Goal: Task Accomplishment & Management: Complete application form

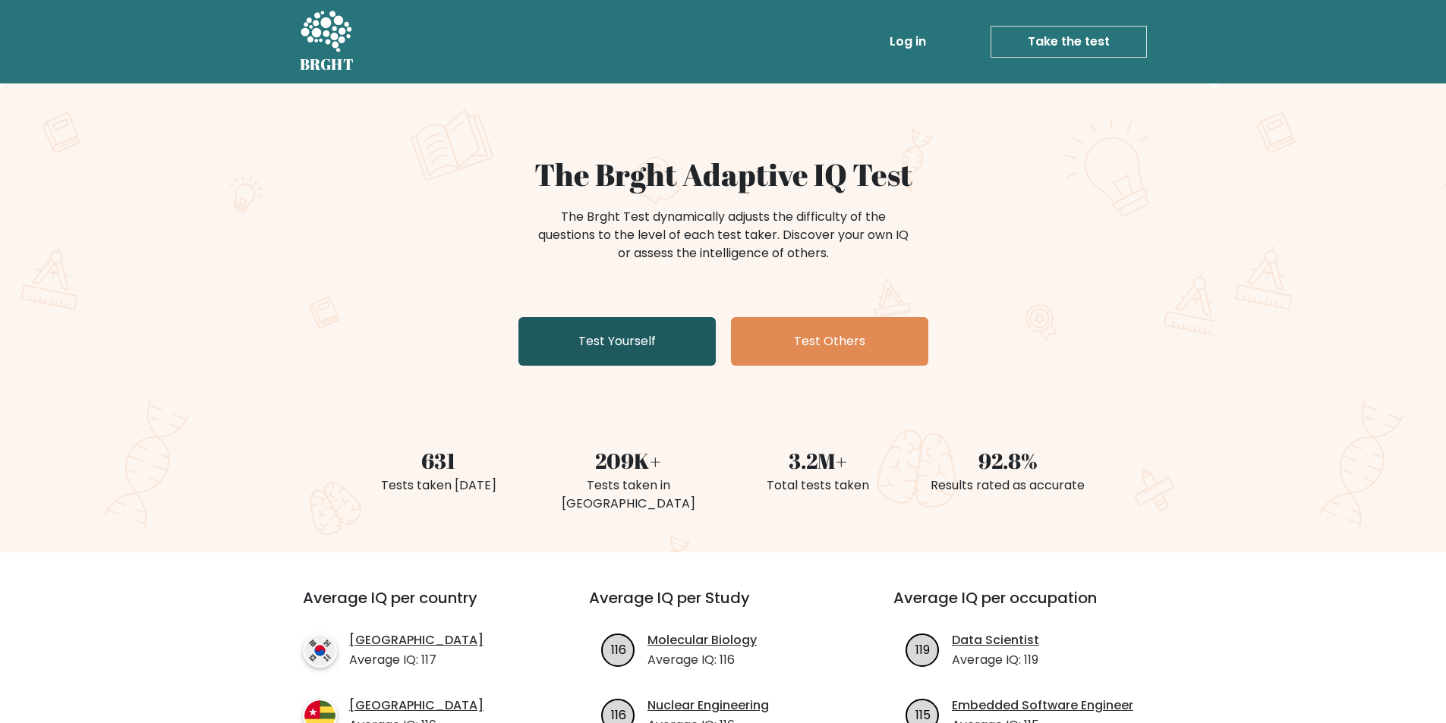
click at [631, 347] on link "Test Yourself" at bounding box center [616, 341] width 197 height 49
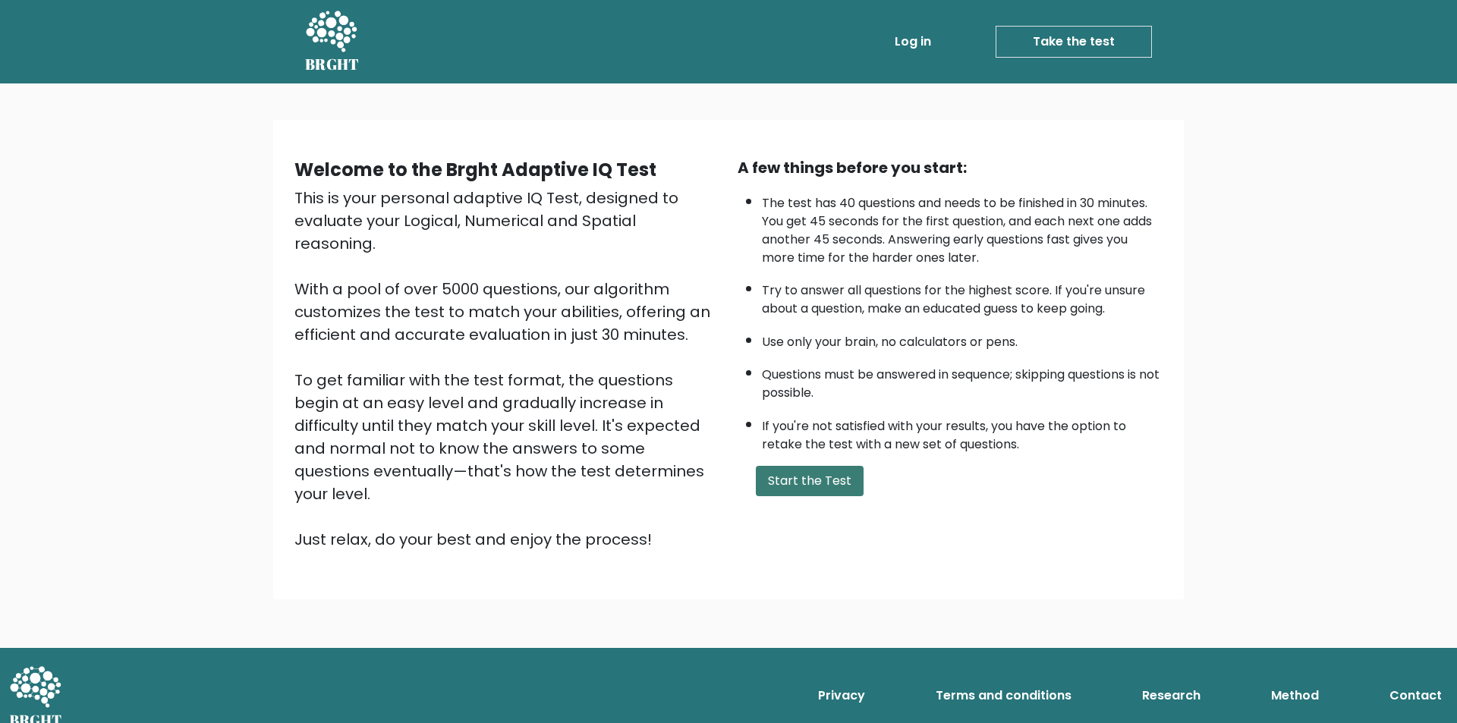
click at [789, 481] on button "Start the Test" at bounding box center [810, 481] width 108 height 30
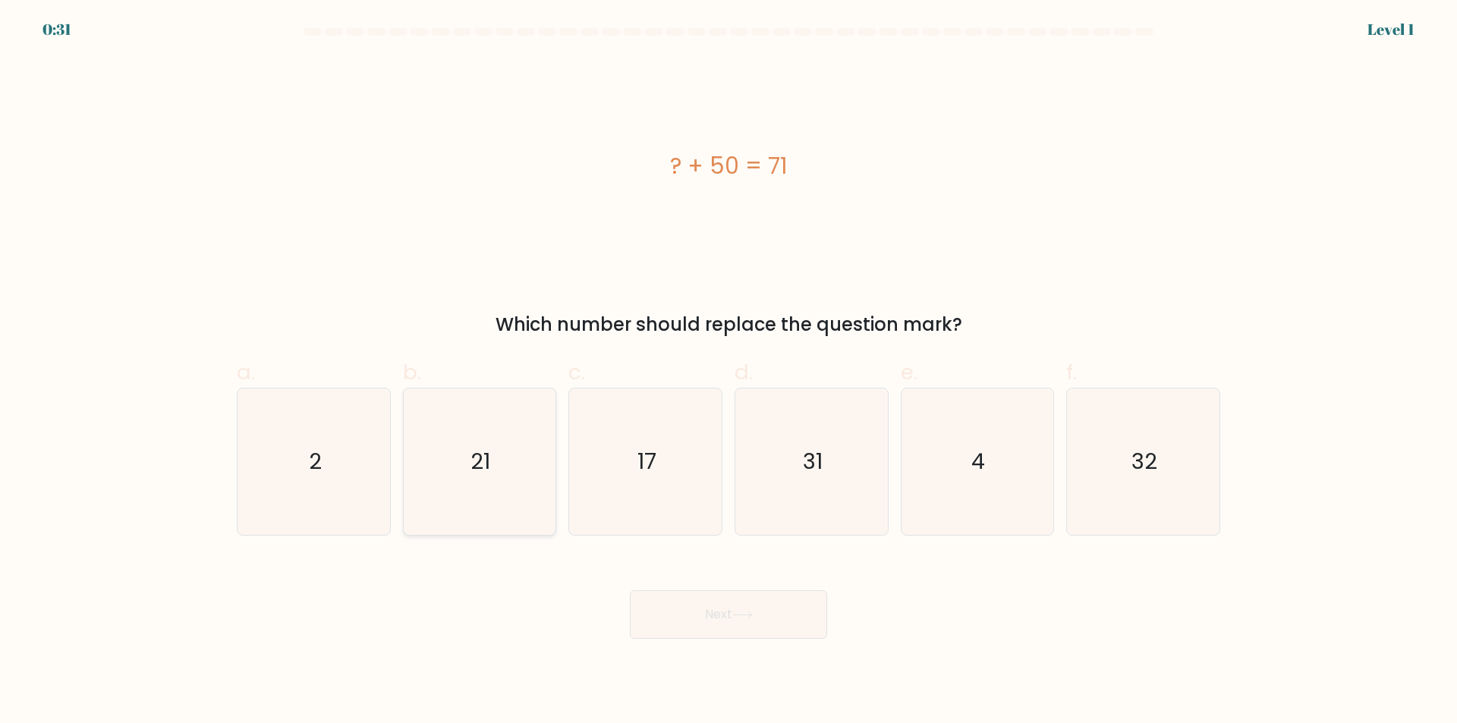
click at [477, 497] on icon "21" at bounding box center [479, 462] width 146 height 146
click at [728, 372] on input "b. 21" at bounding box center [728, 367] width 1 height 10
radio input "true"
click at [790, 627] on button "Next" at bounding box center [728, 614] width 197 height 49
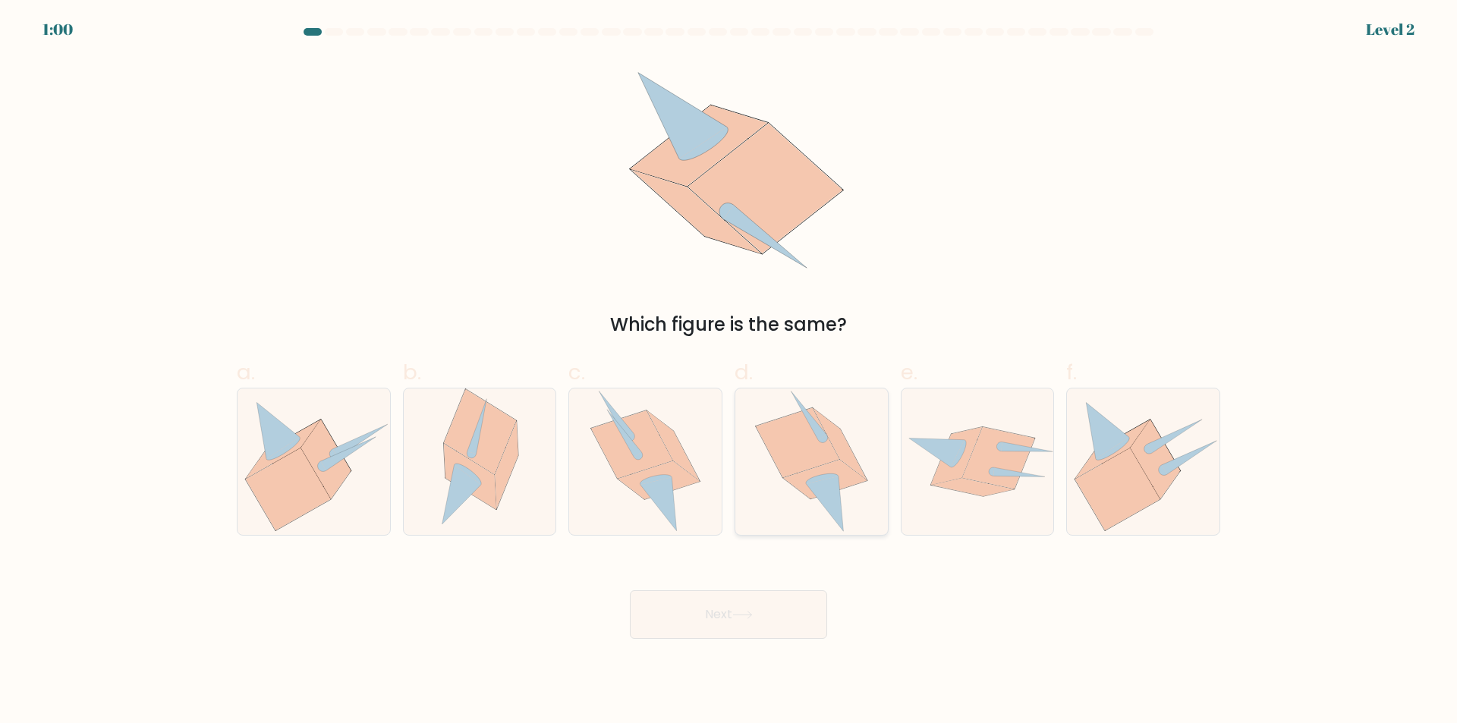
click at [828, 489] on icon at bounding box center [824, 504] width 37 height 55
click at [729, 372] on input "d." at bounding box center [728, 367] width 1 height 10
radio input "true"
click at [755, 606] on button "Next" at bounding box center [728, 614] width 197 height 49
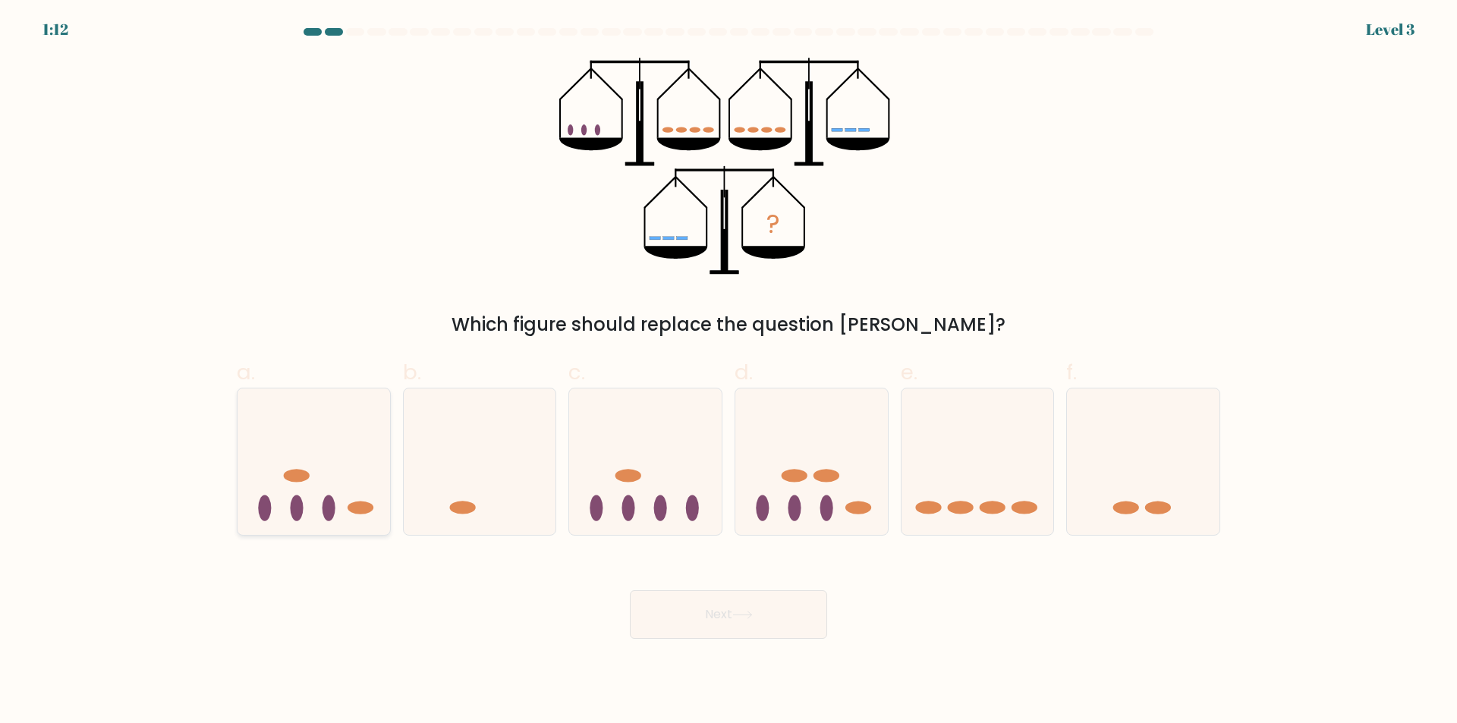
click at [345, 514] on icon at bounding box center [314, 462] width 153 height 126
click at [728, 372] on input "a." at bounding box center [728, 367] width 1 height 10
radio input "true"
click at [710, 602] on button "Next" at bounding box center [728, 614] width 197 height 49
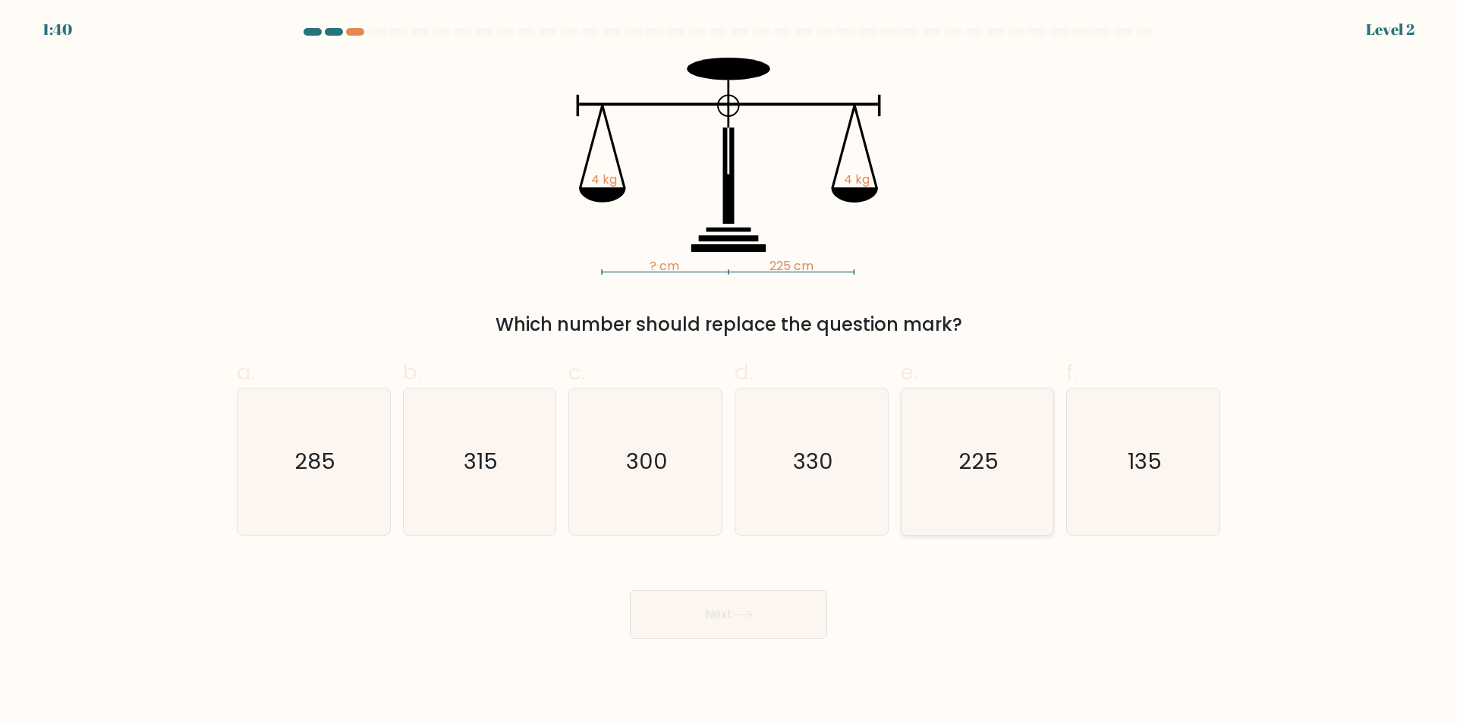
click at [963, 470] on text "225" at bounding box center [978, 462] width 40 height 30
click at [729, 372] on input "e. 225" at bounding box center [728, 367] width 1 height 10
radio input "true"
click at [687, 609] on button "Next" at bounding box center [728, 614] width 197 height 49
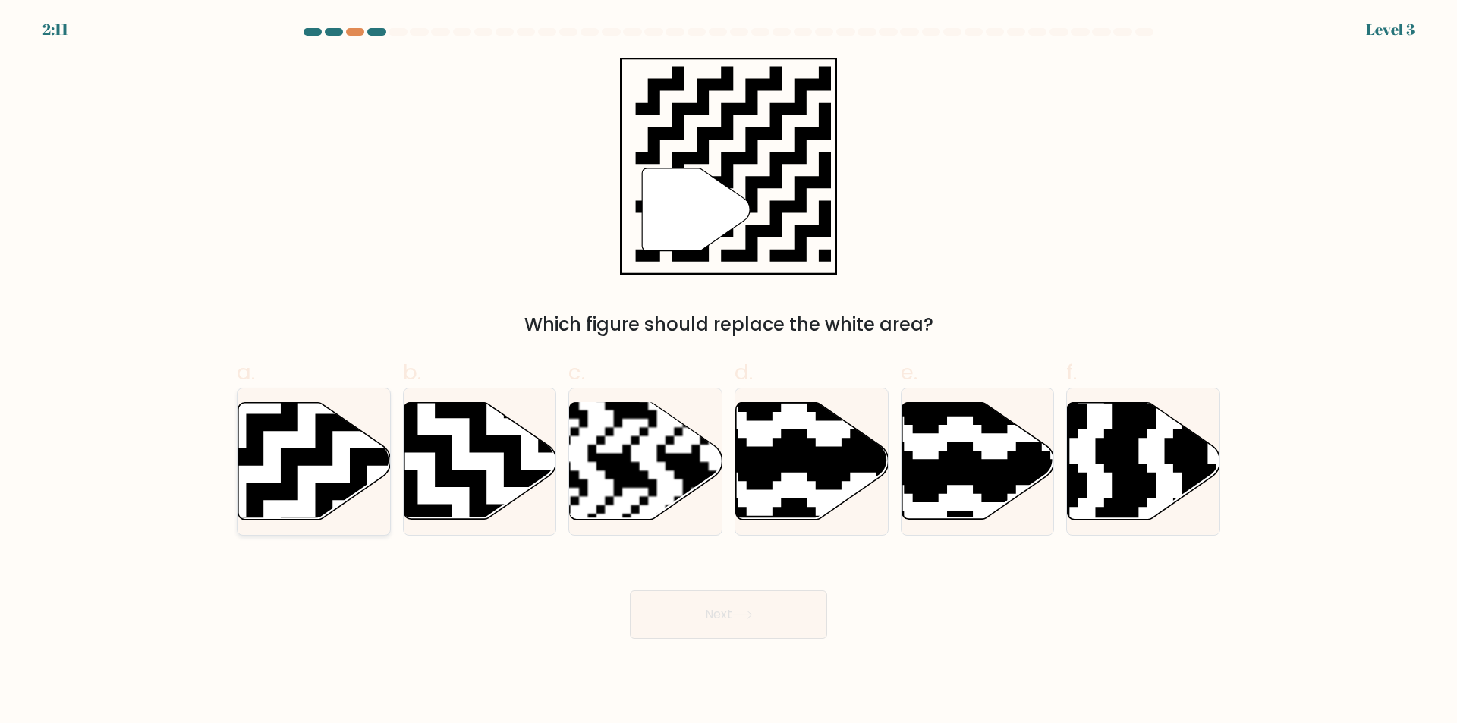
click at [282, 492] on icon at bounding box center [367, 397] width 276 height 276
click at [728, 372] on input "a." at bounding box center [728, 367] width 1 height 10
radio input "true"
click at [684, 622] on button "Next" at bounding box center [728, 614] width 197 height 49
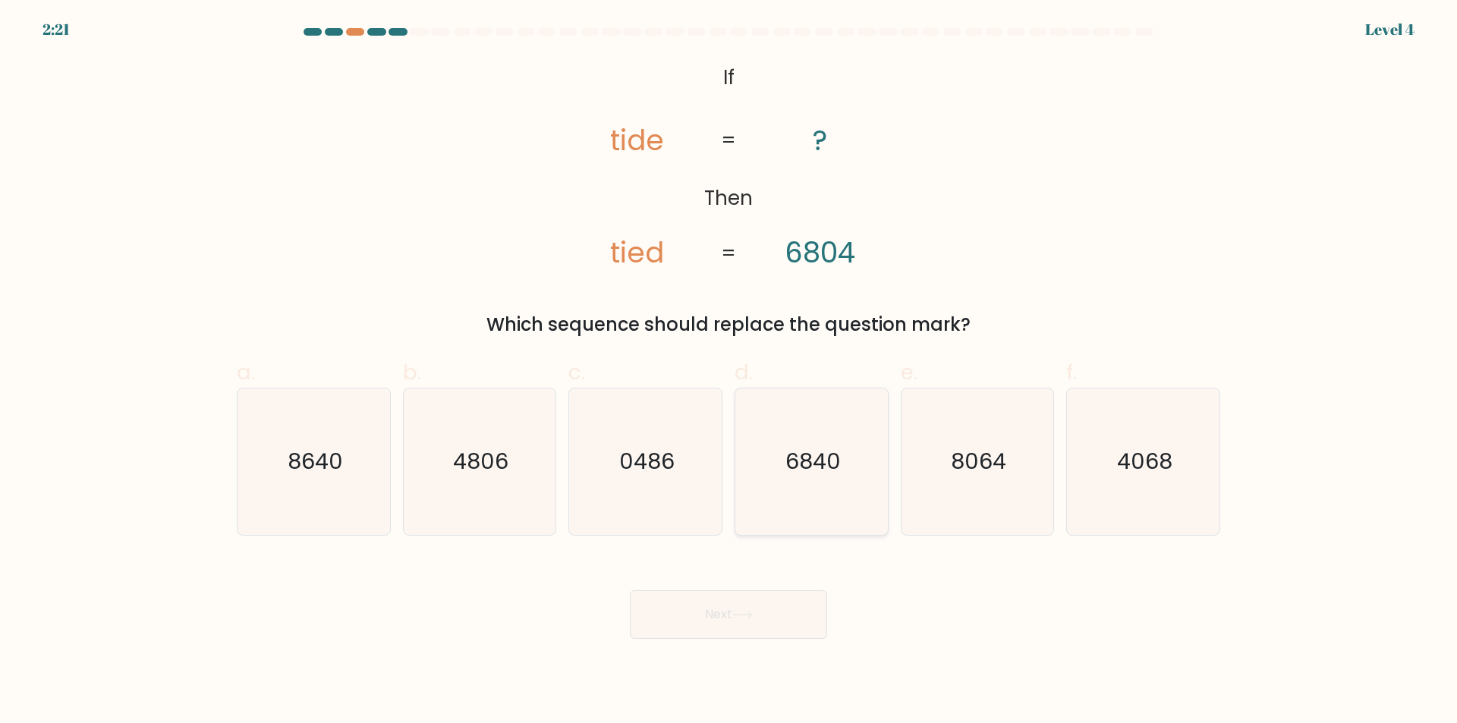
click at [842, 492] on icon "6840" at bounding box center [811, 462] width 146 height 146
click at [729, 372] on input "d. 6840" at bounding box center [728, 367] width 1 height 10
radio input "true"
click at [807, 618] on button "Next" at bounding box center [728, 614] width 197 height 49
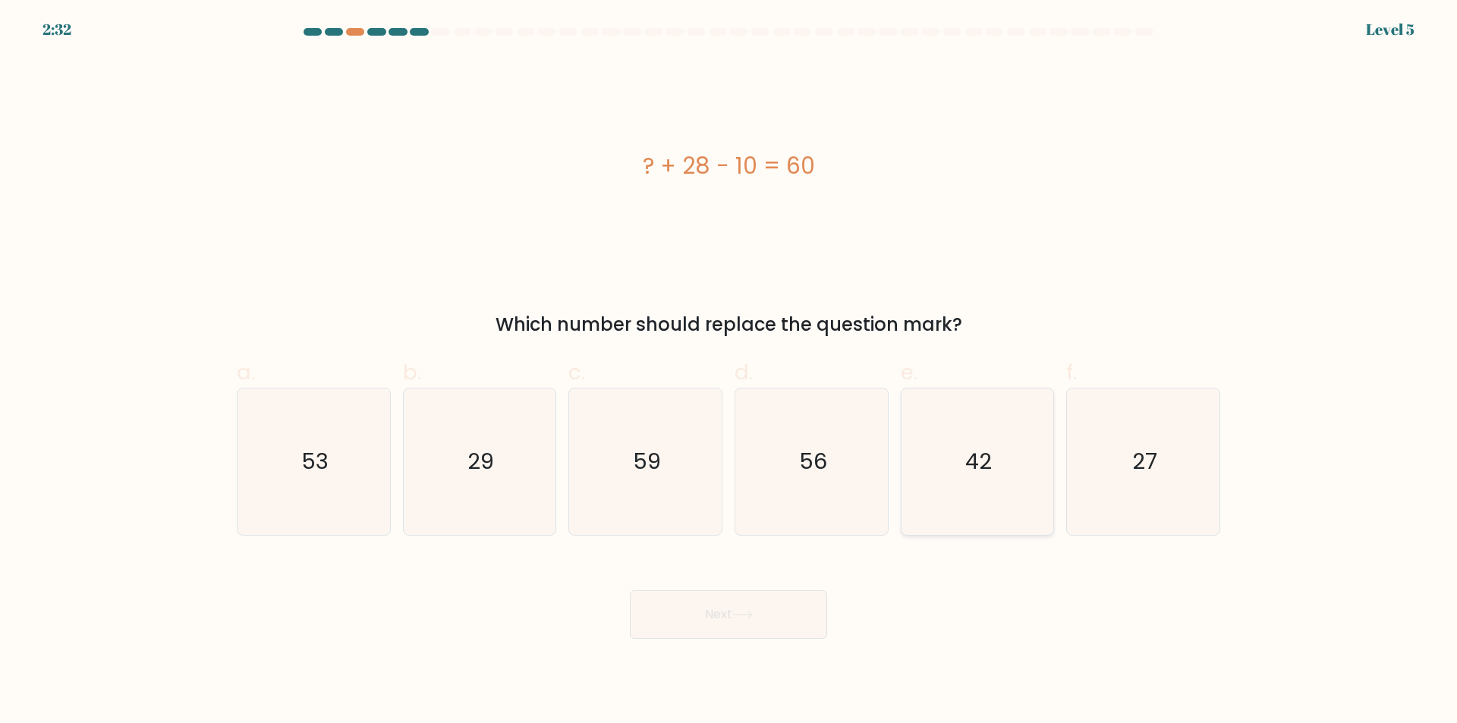
click at [972, 458] on text "42" at bounding box center [978, 462] width 27 height 30
click at [729, 372] on input "e. 42" at bounding box center [728, 367] width 1 height 10
radio input "true"
click at [734, 604] on button "Next" at bounding box center [728, 614] width 197 height 49
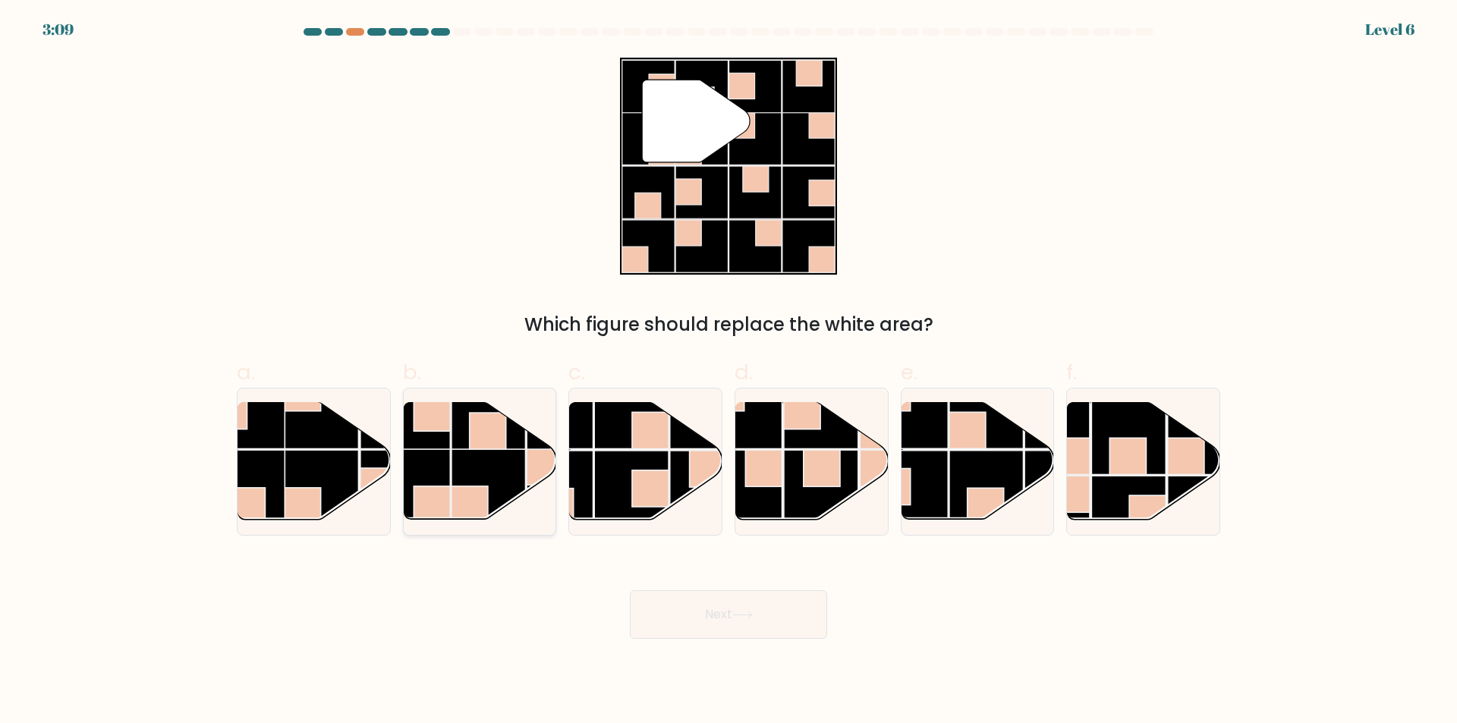
click at [492, 473] on rect at bounding box center [488, 486] width 74 height 74
click at [728, 372] on input "b." at bounding box center [728, 367] width 1 height 10
radio input "true"
click at [736, 617] on icon at bounding box center [742, 615] width 20 height 8
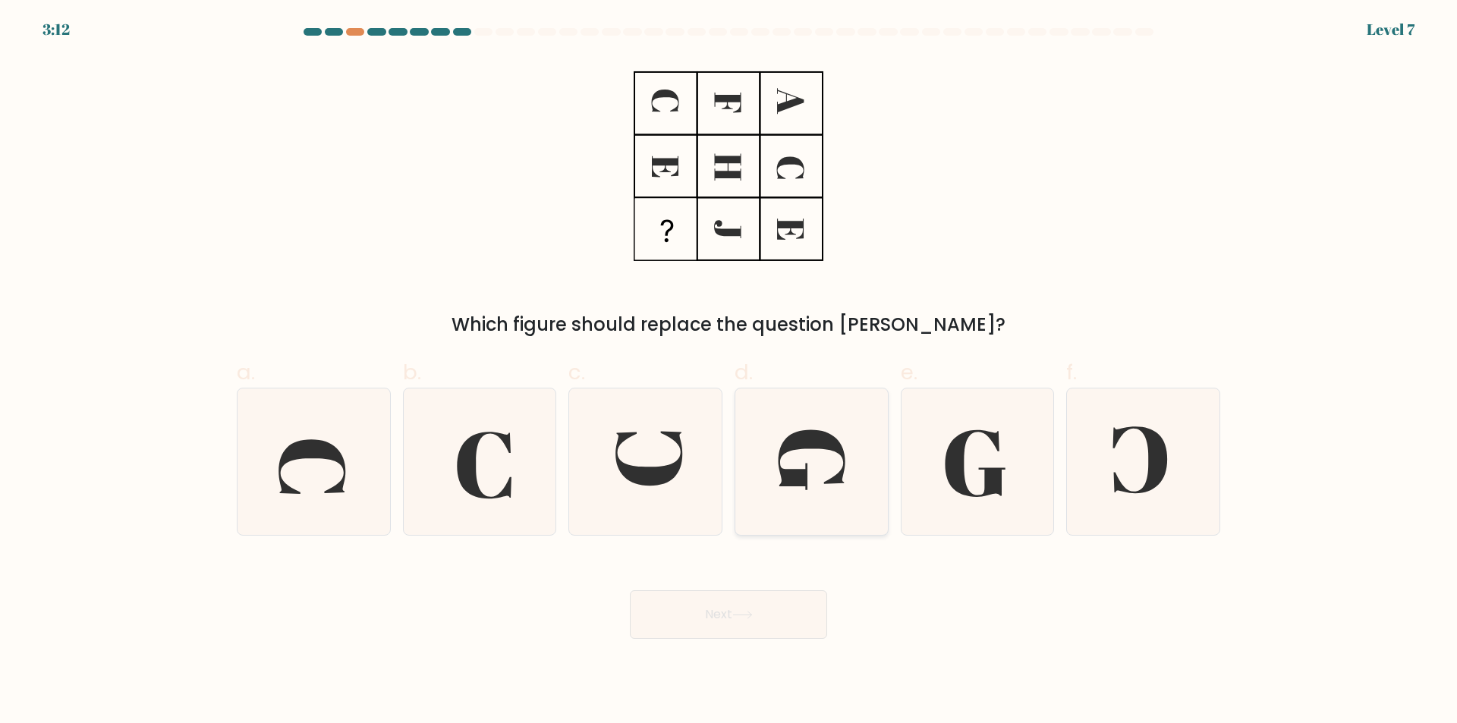
click at [801, 495] on icon at bounding box center [811, 462] width 146 height 146
click at [729, 372] on input "d." at bounding box center [728, 367] width 1 height 10
radio input "true"
click at [770, 614] on button "Next" at bounding box center [728, 614] width 197 height 49
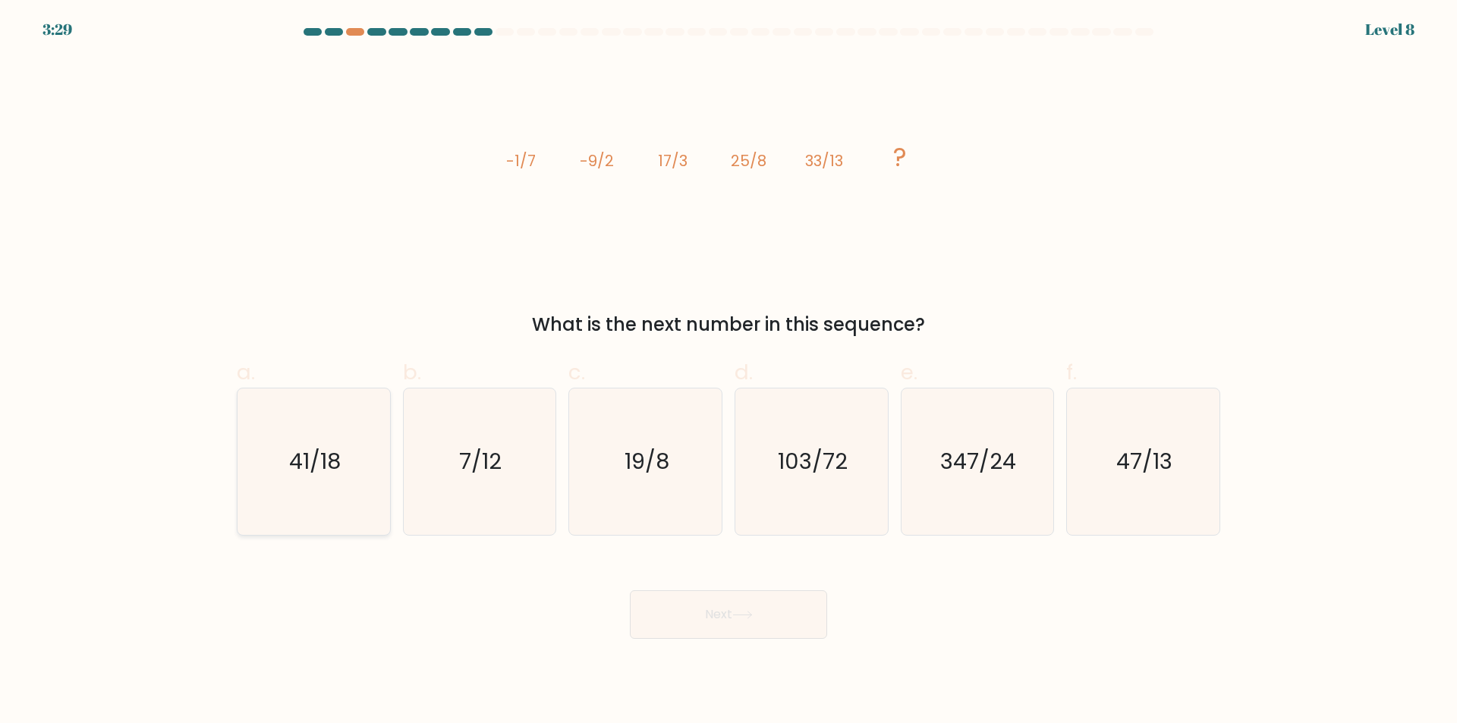
click at [332, 488] on icon "41/18" at bounding box center [314, 462] width 146 height 146
click at [728, 372] on input "a. 41/18" at bounding box center [728, 367] width 1 height 10
radio input "true"
click at [733, 609] on button "Next" at bounding box center [728, 614] width 197 height 49
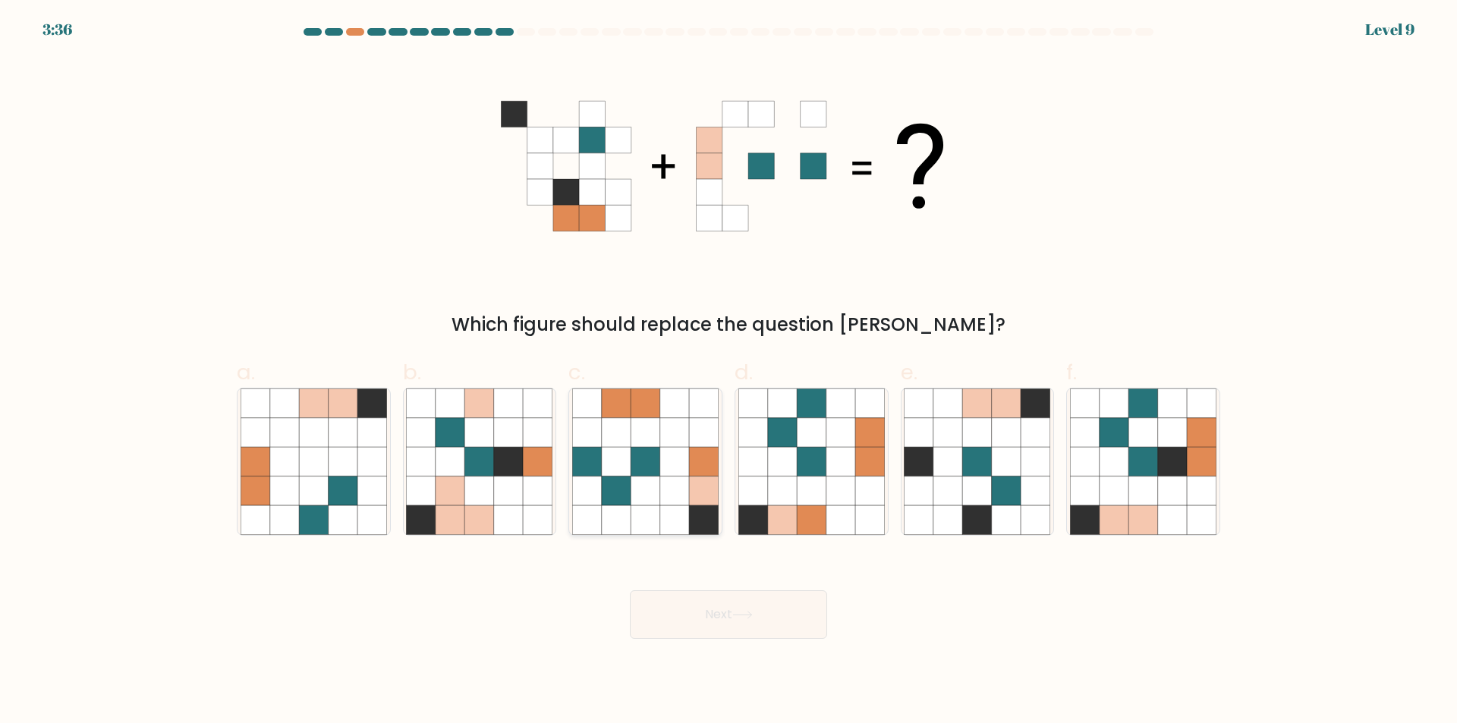
click at [659, 509] on icon at bounding box center [645, 519] width 29 height 29
click at [728, 372] on input "c." at bounding box center [728, 367] width 1 height 10
radio input "true"
click at [479, 471] on icon at bounding box center [479, 461] width 29 height 29
click at [728, 372] on input "b." at bounding box center [728, 367] width 1 height 10
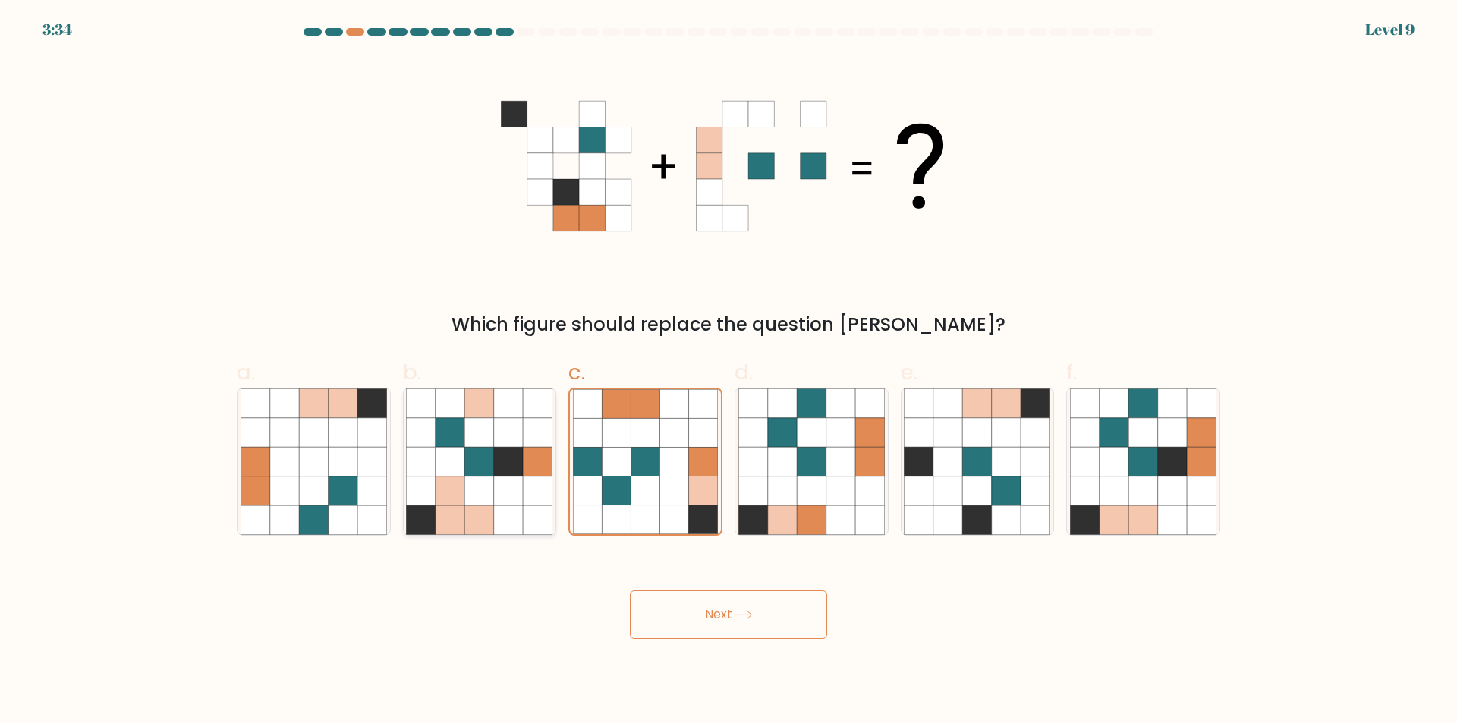
radio input "true"
click at [1004, 518] on icon at bounding box center [1006, 519] width 29 height 29
click at [729, 372] on input "e." at bounding box center [728, 367] width 1 height 10
radio input "true"
click at [714, 600] on button "Next" at bounding box center [728, 614] width 197 height 49
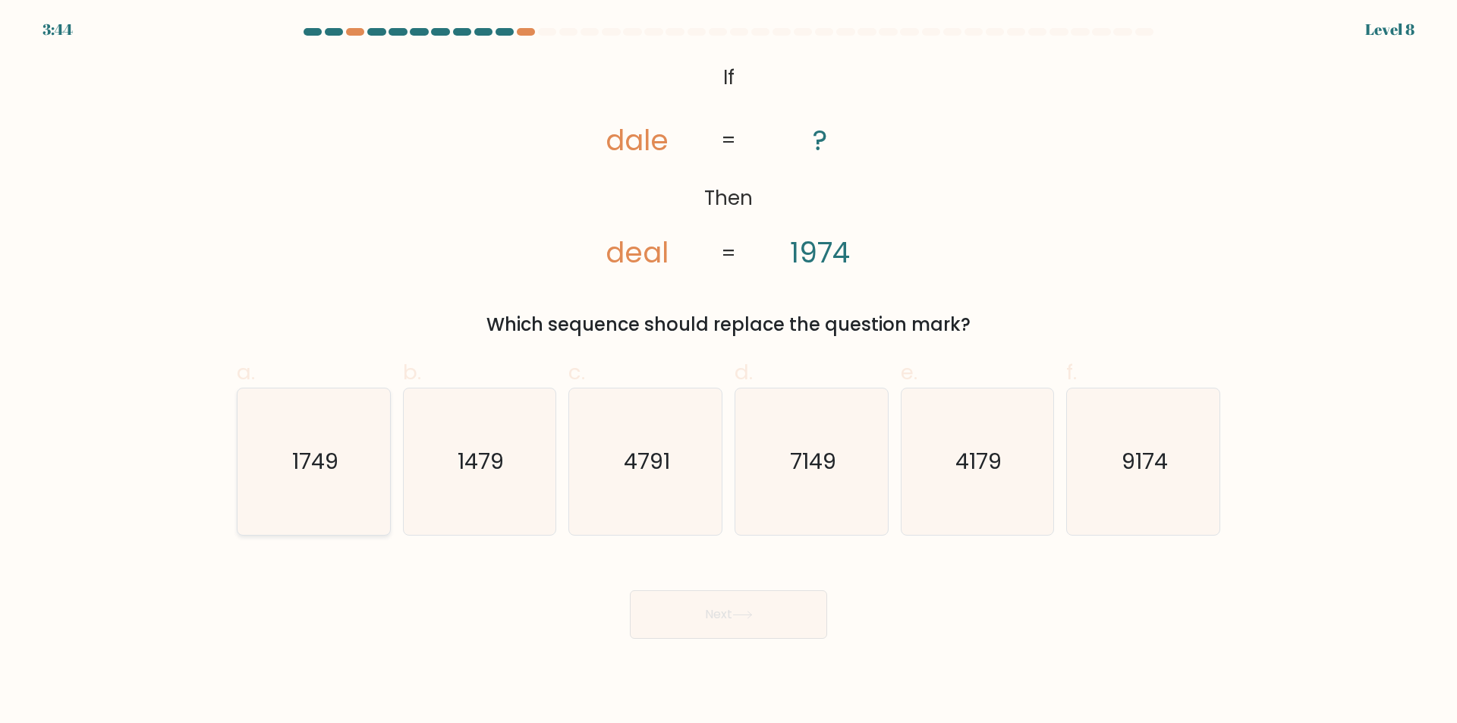
click at [345, 461] on icon "1749" at bounding box center [314, 462] width 146 height 146
click at [728, 372] on input "a. 1749" at bounding box center [728, 367] width 1 height 10
radio input "true"
click at [768, 611] on button "Next" at bounding box center [728, 614] width 197 height 49
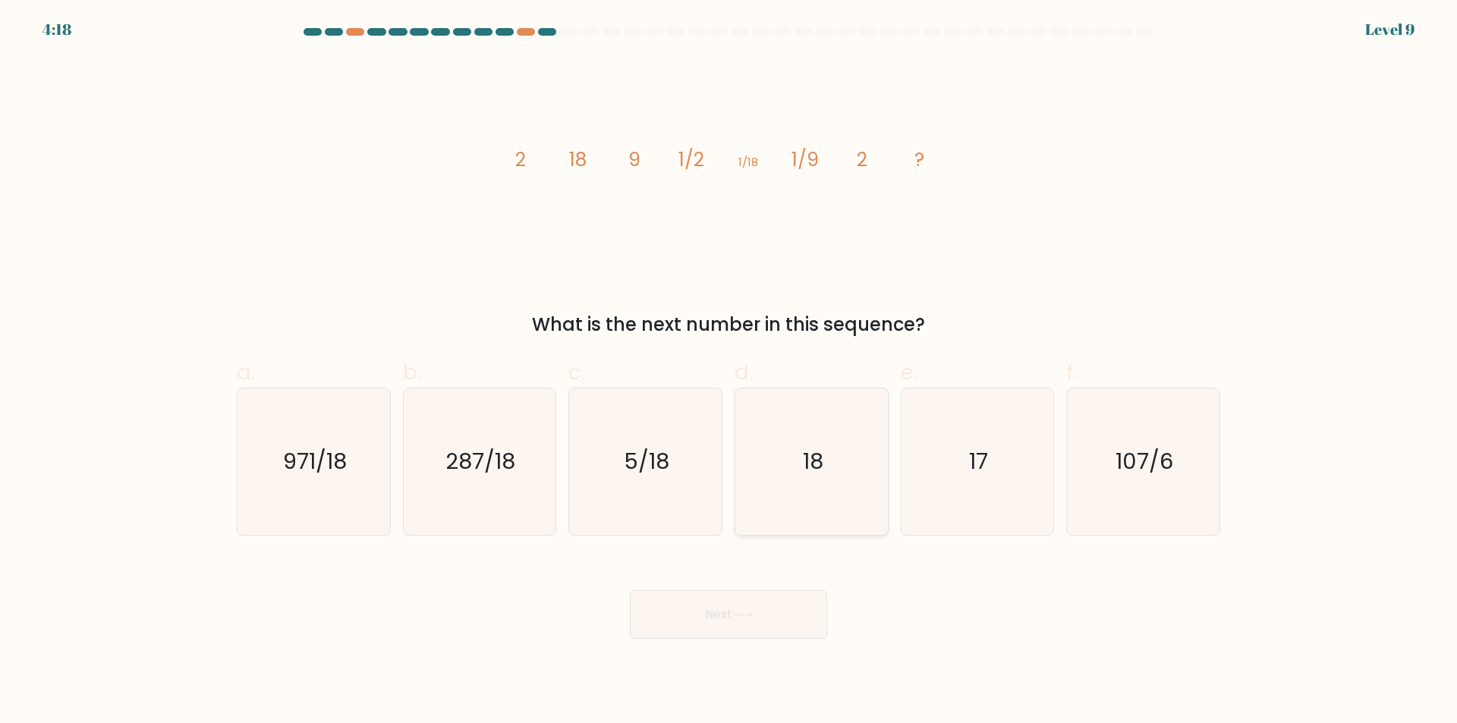
click at [800, 530] on icon "18" at bounding box center [811, 462] width 146 height 146
click at [729, 372] on input "d. 18" at bounding box center [728, 367] width 1 height 10
radio input "true"
click at [754, 631] on button "Next" at bounding box center [728, 614] width 197 height 49
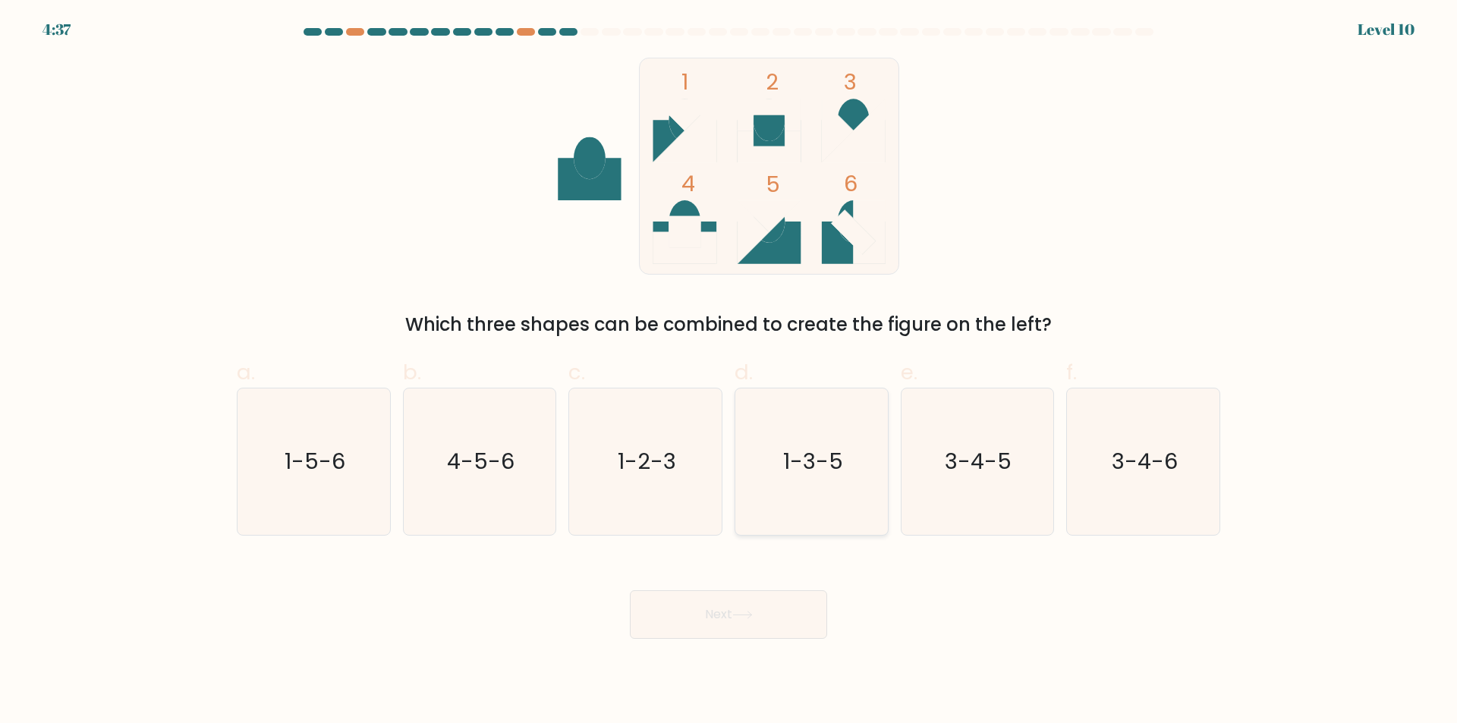
click at [823, 492] on icon "1-3-5" at bounding box center [811, 462] width 146 height 146
click at [729, 372] on input "d. 1-3-5" at bounding box center [728, 367] width 1 height 10
radio input "true"
click at [769, 619] on button "Next" at bounding box center [728, 614] width 197 height 49
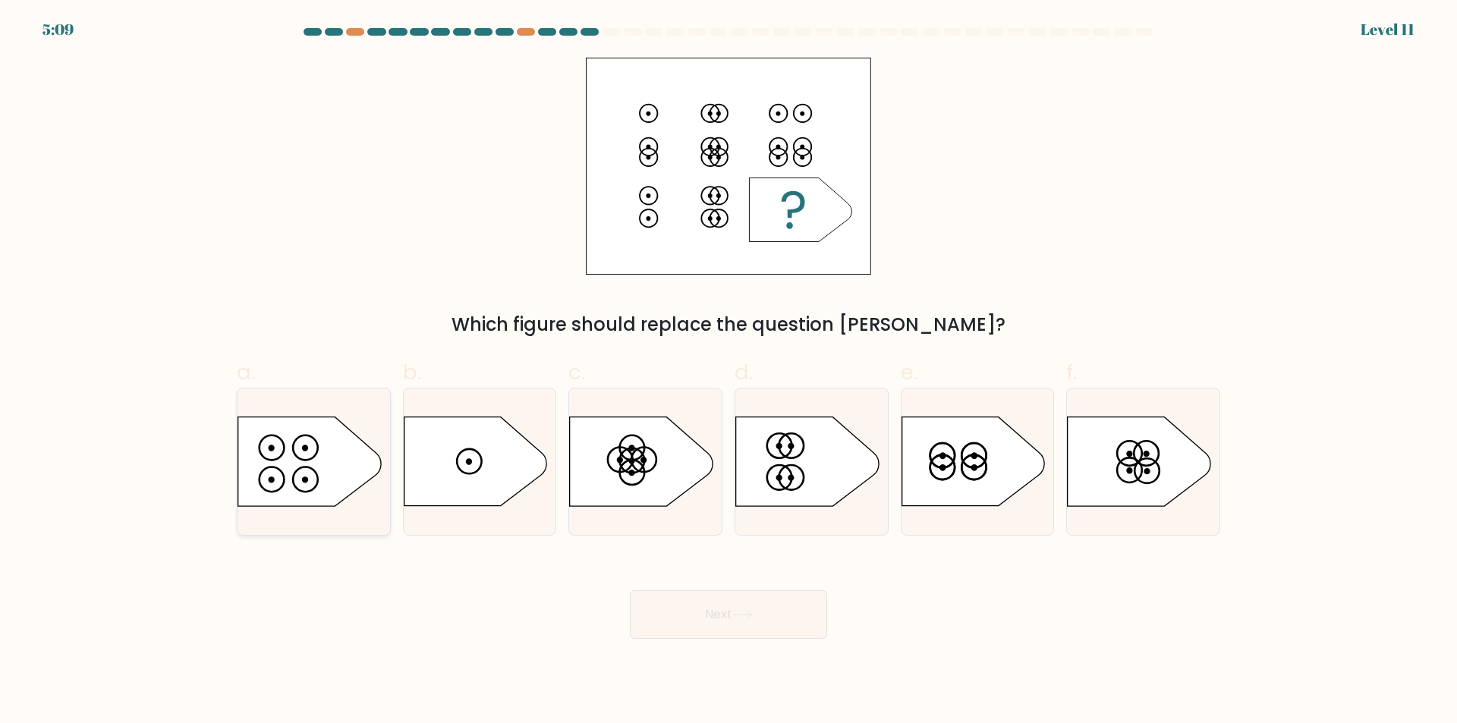
click at [359, 454] on icon at bounding box center [309, 461] width 143 height 89
click at [728, 372] on input "a." at bounding box center [728, 367] width 1 height 10
radio input "true"
click at [755, 596] on button "Next" at bounding box center [728, 614] width 197 height 49
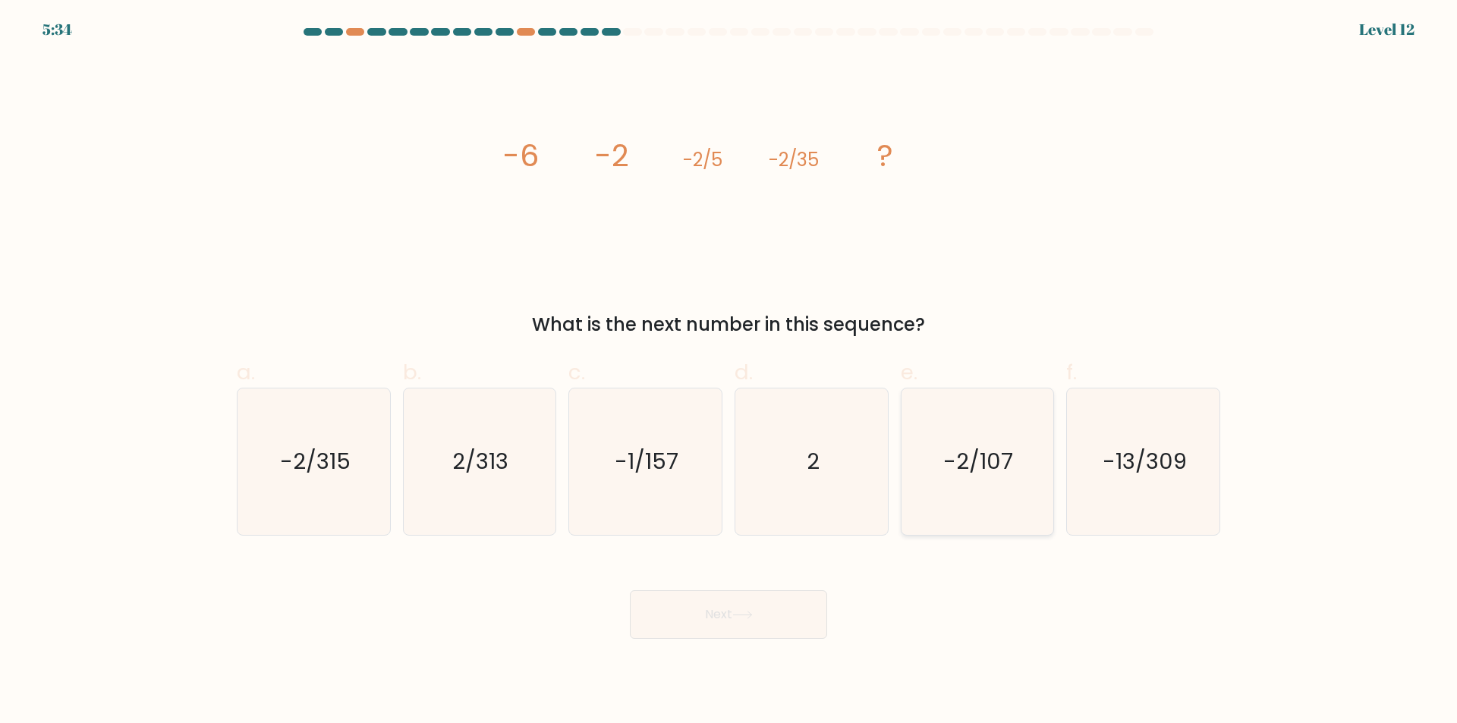
click at [964, 457] on text "-2/107" at bounding box center [979, 462] width 70 height 30
click at [729, 372] on input "e. -2/107" at bounding box center [728, 367] width 1 height 10
radio input "true"
click at [726, 617] on button "Next" at bounding box center [728, 614] width 197 height 49
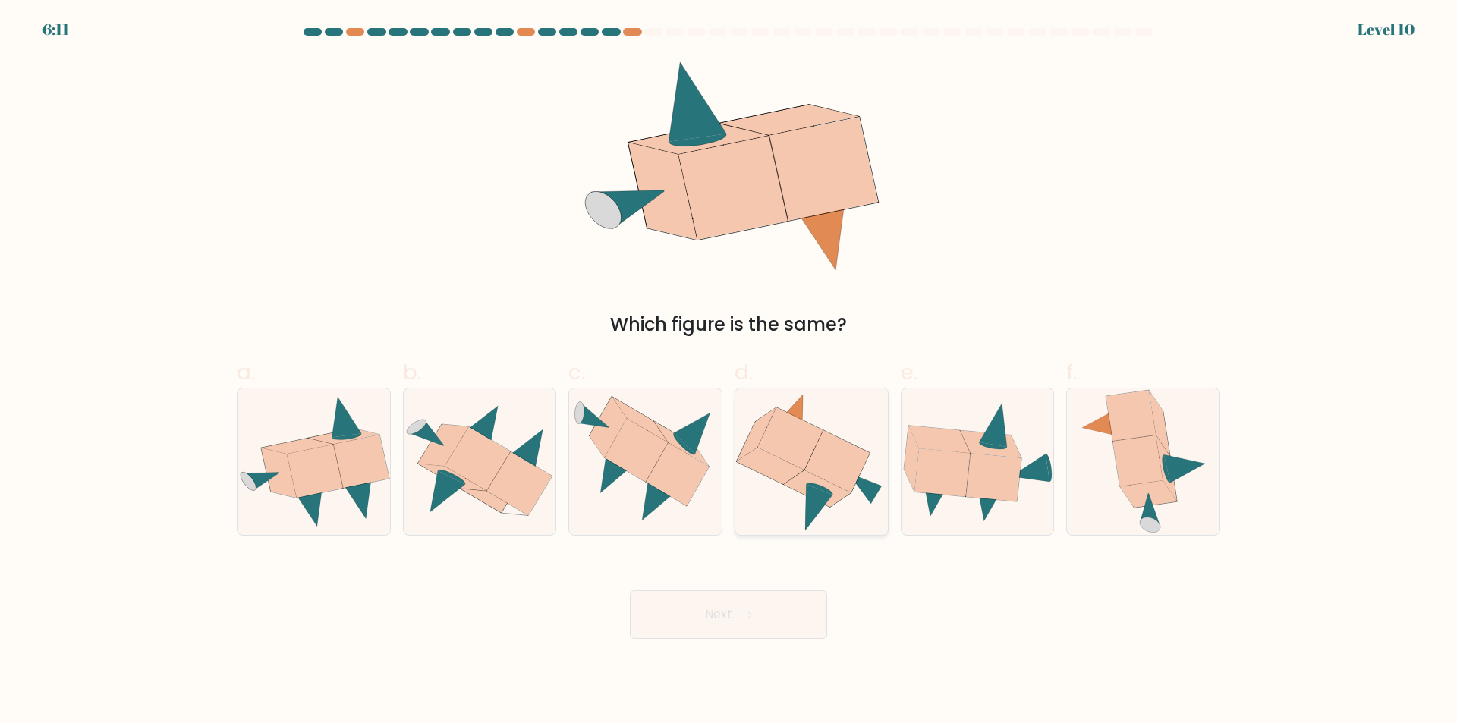
click at [820, 471] on icon at bounding box center [837, 461] width 65 height 62
click at [729, 372] on input "d." at bounding box center [728, 367] width 1 height 10
radio input "true"
click at [803, 618] on button "Next" at bounding box center [728, 614] width 197 height 49
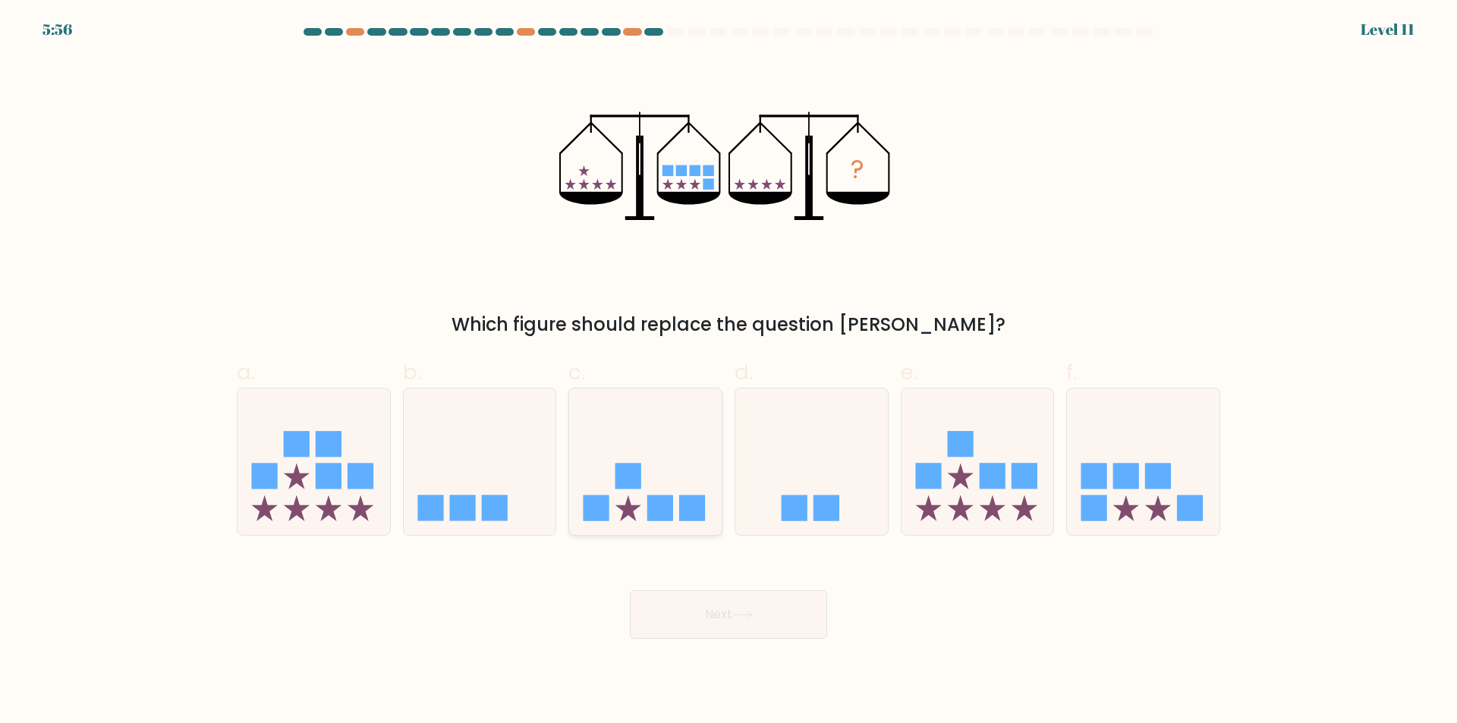
click at [624, 464] on rect at bounding box center [628, 476] width 26 height 26
click at [728, 372] on input "c." at bounding box center [728, 367] width 1 height 10
radio input "true"
click at [1127, 468] on rect at bounding box center [1126, 476] width 26 height 26
click at [729, 372] on input "f." at bounding box center [728, 367] width 1 height 10
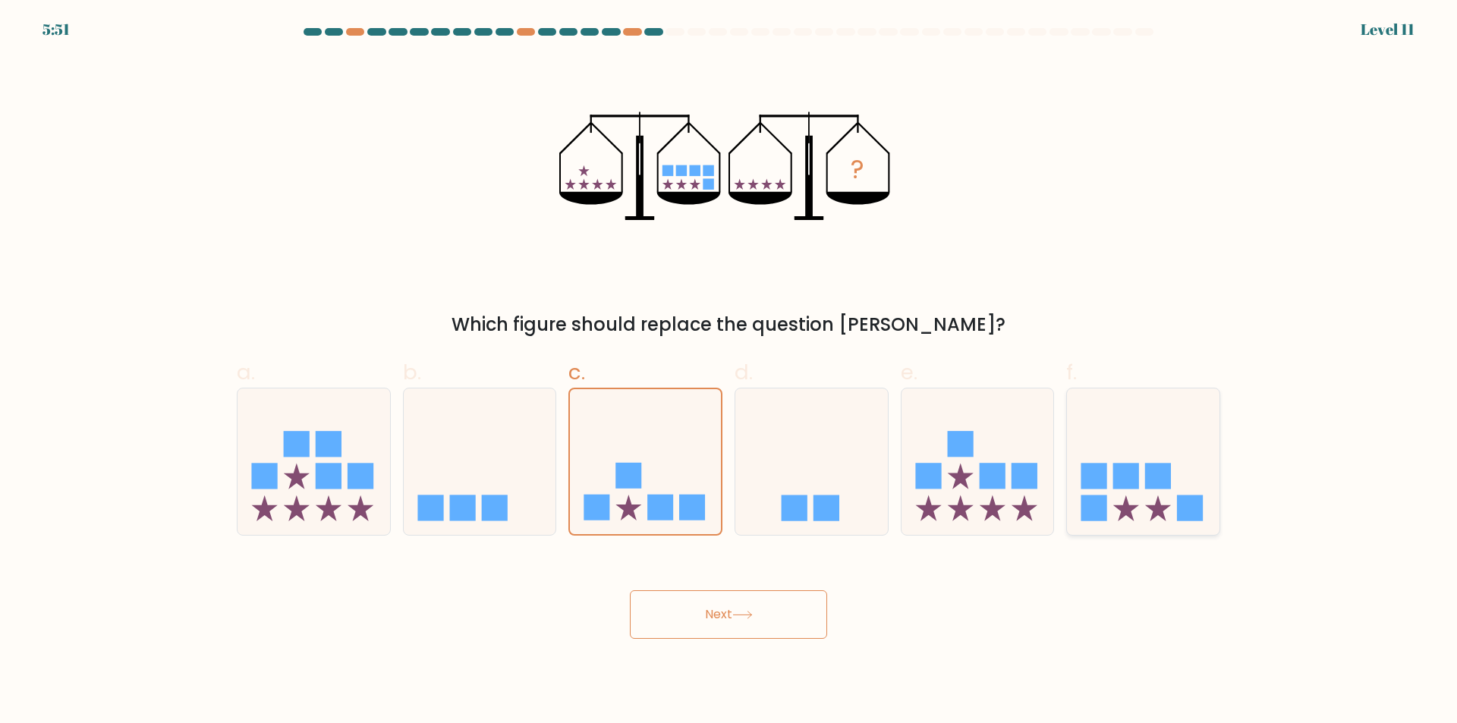
radio input "true"
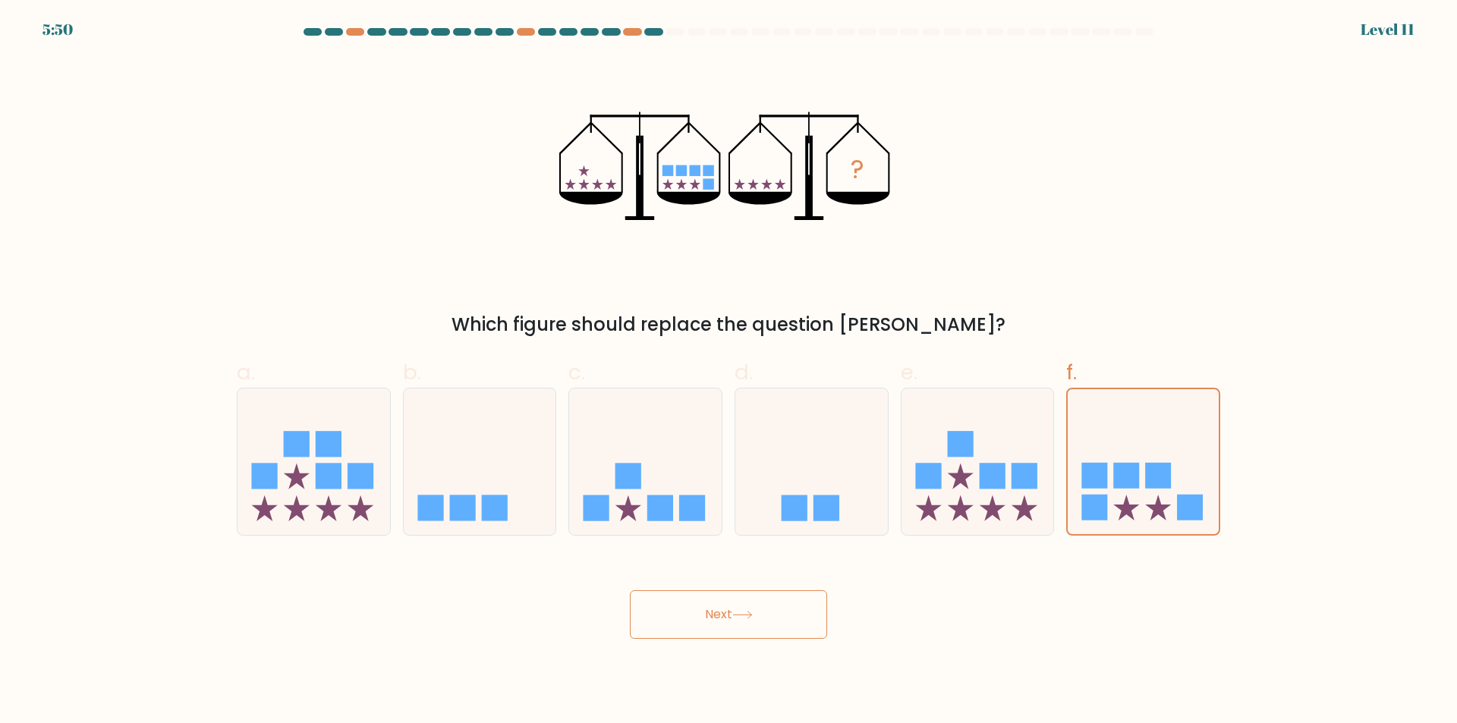
click at [821, 620] on button "Next" at bounding box center [728, 614] width 197 height 49
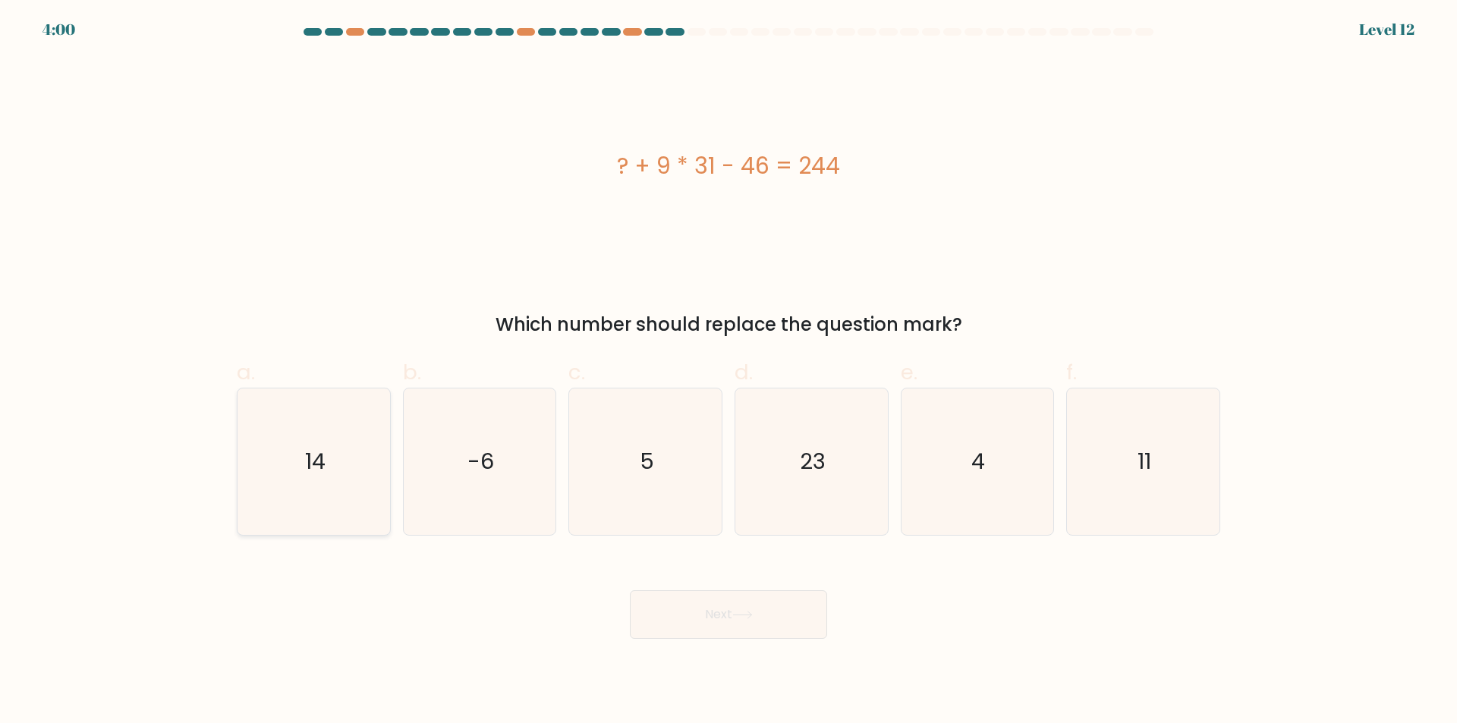
click at [324, 484] on icon "14" at bounding box center [314, 462] width 146 height 146
click at [728, 372] on input "a. 14" at bounding box center [728, 367] width 1 height 10
radio input "true"
click at [722, 625] on button "Next" at bounding box center [728, 614] width 197 height 49
